Goal: Find specific page/section: Find specific page/section

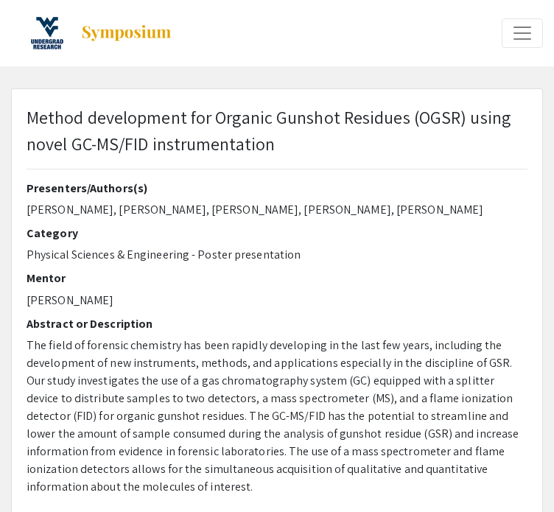
select select "custom"
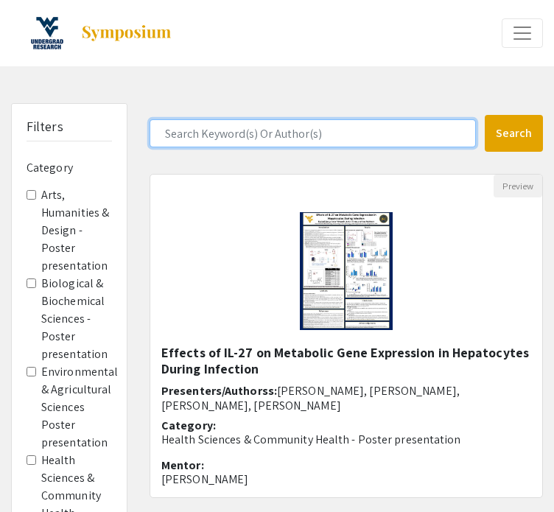
click at [225, 137] on input "Search Keyword(s) Or Author(s)" at bounding box center [313, 133] width 327 height 28
type input "[PERSON_NAME]"
click at [485, 115] on button "Search" at bounding box center [514, 133] width 58 height 37
